Goal: Transaction & Acquisition: Download file/media

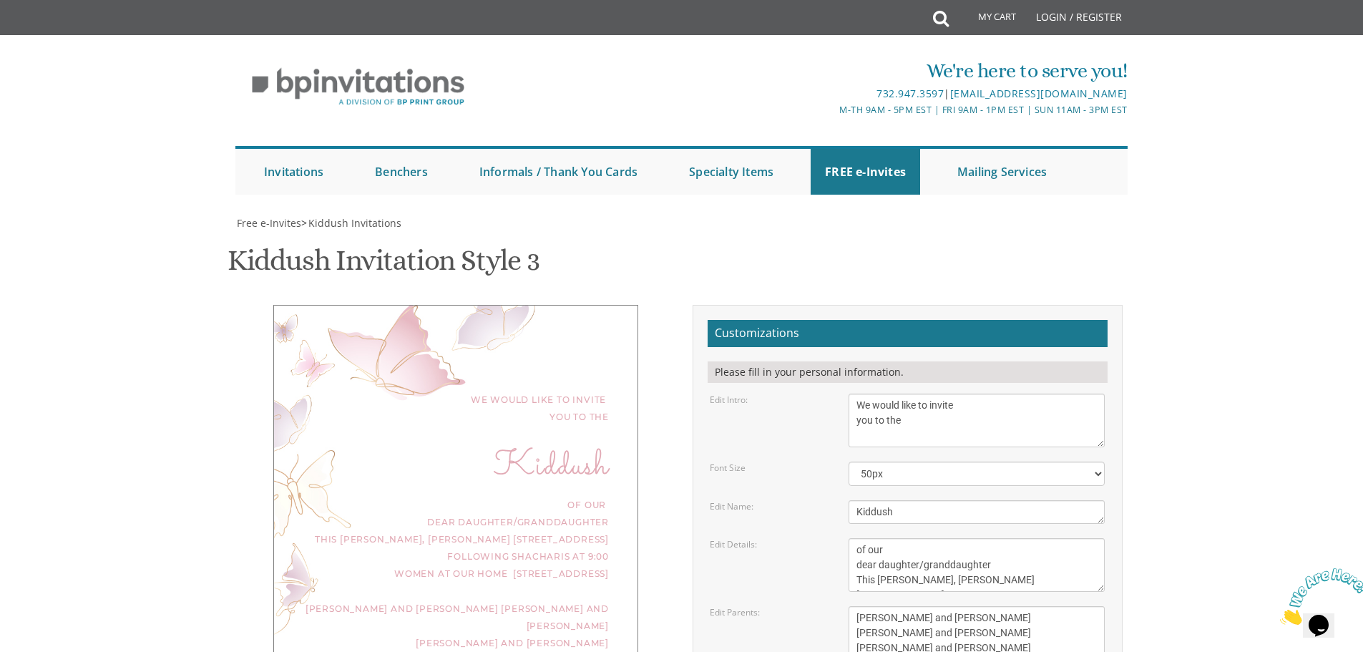
scroll to position [45, 0]
click at [857, 538] on textarea "This Shabbos, Parshas Vayigash at our home [STREET_ADDRESS]" at bounding box center [977, 565] width 256 height 54
click at [1218, 219] on body "My Cart Total: View Cart Item(s) Submit My Cart Total: View Cart Item(s) Login …" at bounding box center [681, 595] width 1363 height 1191
click at [947, 538] on textarea "This Shabbos, Parshas Vayigash at our home [STREET_ADDRESS]" at bounding box center [977, 565] width 256 height 54
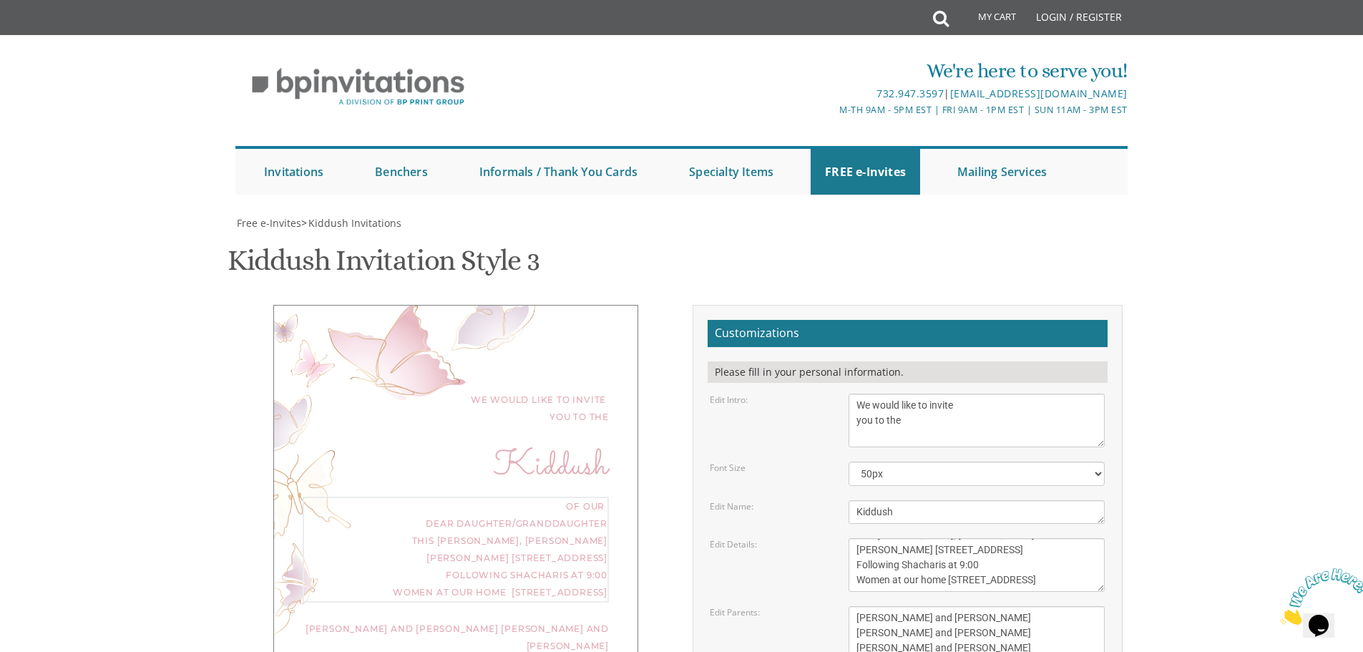
click at [1191, 311] on body "My Cart Total: View Cart Item(s) Submit My Cart Total: View Cart Item(s) Login …" at bounding box center [681, 595] width 1363 height 1191
click at [536, 497] on div "of our dear daughter/granddaughter This [PERSON_NAME], [PERSON_NAME] [PERSON_NA…" at bounding box center [456, 548] width 306 height 103
click at [530, 497] on div "of our dear daughter/granddaughter This [PERSON_NAME], [PERSON_NAME] [PERSON_NA…" at bounding box center [456, 548] width 306 height 103
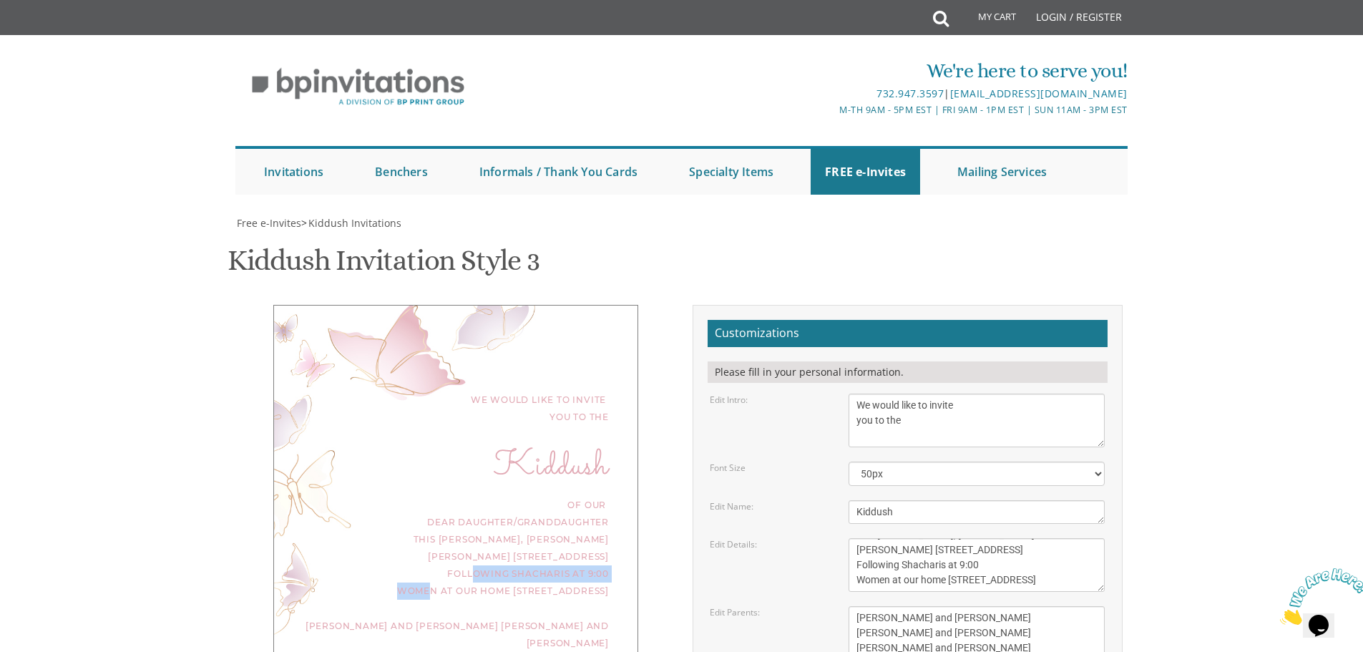
click at [530, 497] on div "of our dear daughter/granddaughter This [PERSON_NAME], [PERSON_NAME] [PERSON_NA…" at bounding box center [456, 548] width 306 height 103
drag, startPoint x: 971, startPoint y: 284, endPoint x: 851, endPoint y: 283, distance: 120.2
click at [851, 538] on textarea "This Shabbos, Parshas Vayigash at our home [STREET_ADDRESS]" at bounding box center [977, 565] width 256 height 54
type textarea "of our dear daughter/granddaughter This [PERSON_NAME], [PERSON_NAME] [PERSON_NA…"
click at [1166, 196] on body "My Cart Total: View Cart Item(s) Submit My Cart Total: View Cart Item(s) Login …" at bounding box center [681, 595] width 1363 height 1191
